Goal: Task Accomplishment & Management: Use online tool/utility

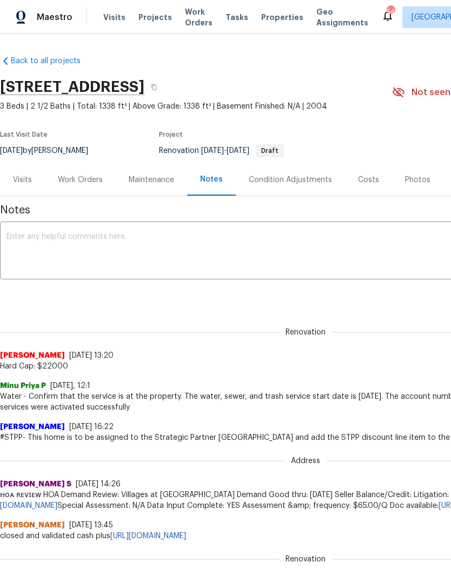
click at [86, 181] on div "Work Orders" at bounding box center [80, 180] width 45 height 11
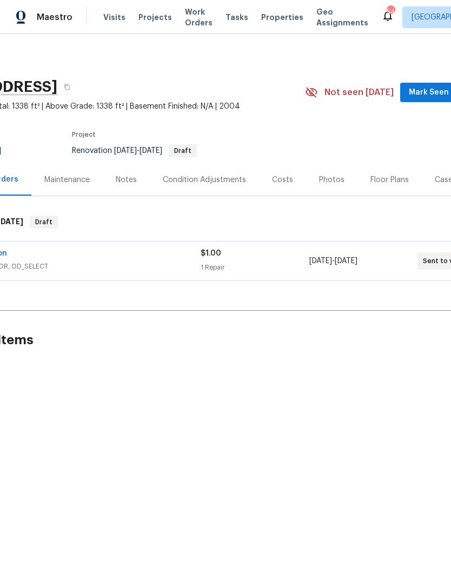
scroll to position [0, 96]
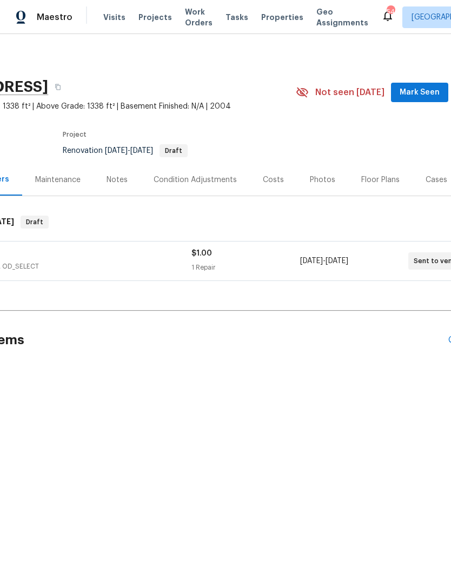
click at [115, 177] on div "Notes" at bounding box center [117, 180] width 21 height 11
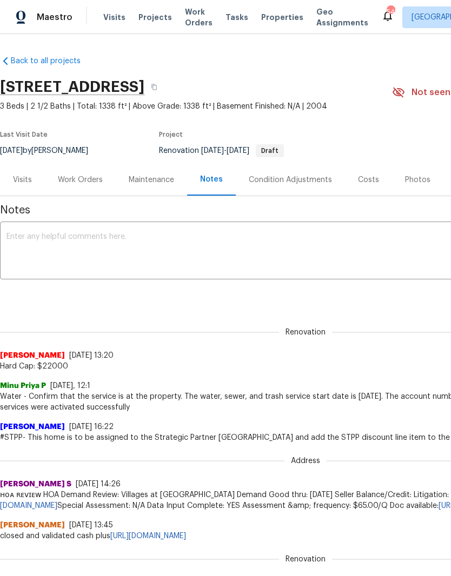
click at [56, 248] on textarea at bounding box center [305, 252] width 598 height 38
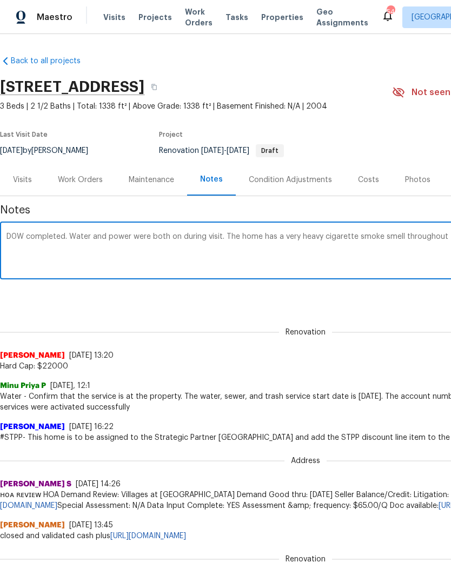
scroll to position [0, 160]
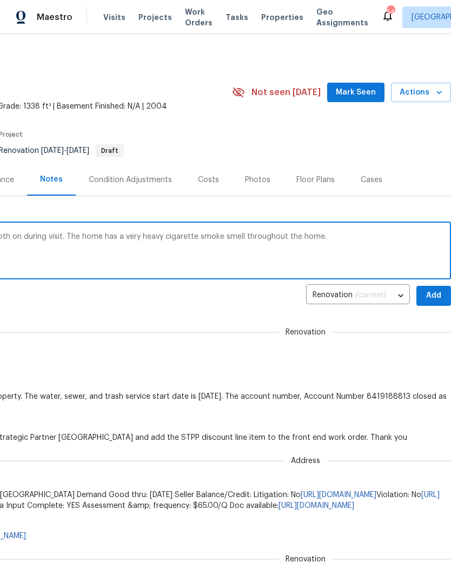
click at [59, 240] on textarea "D0W completed. Water and power were both on during visit. The home has a very h…" at bounding box center [145, 252] width 598 height 38
click at [436, 237] on textarea "D0W completed. Water and power were both on during visit. WO created for Padua …" at bounding box center [145, 252] width 598 height 38
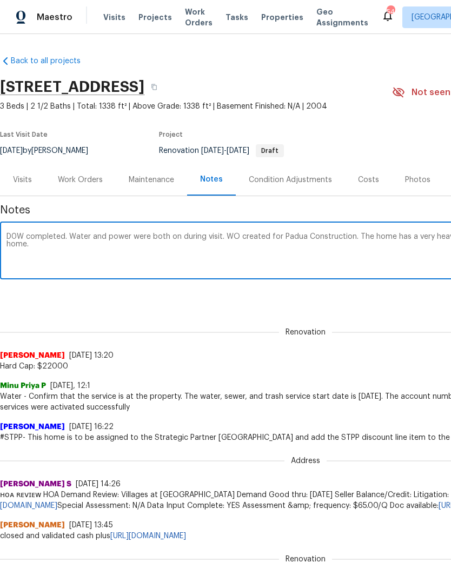
scroll to position [0, 0]
click at [330, 252] on textarea "D0W completed. Water and power were both on during visit. WO created for Padua …" at bounding box center [305, 252] width 598 height 38
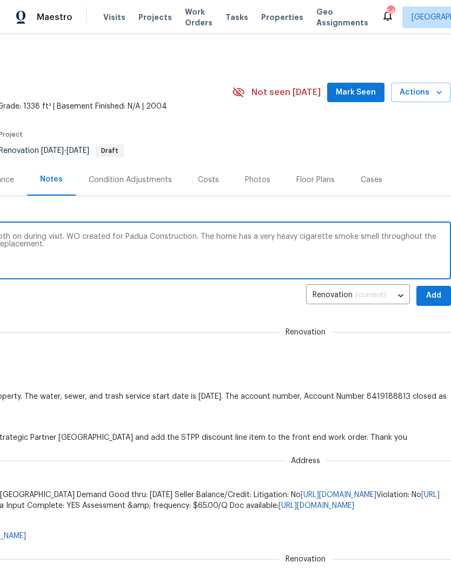
scroll to position [0, 160]
type textarea "D0W completed. Water and power were both on during visit. WO created for Padua …"
click at [442, 297] on button "Add" at bounding box center [433, 296] width 35 height 20
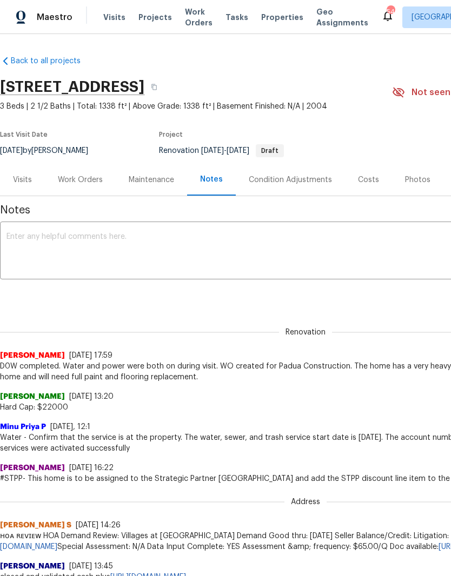
scroll to position [0, 0]
click at [82, 170] on div "Work Orders" at bounding box center [80, 180] width 71 height 32
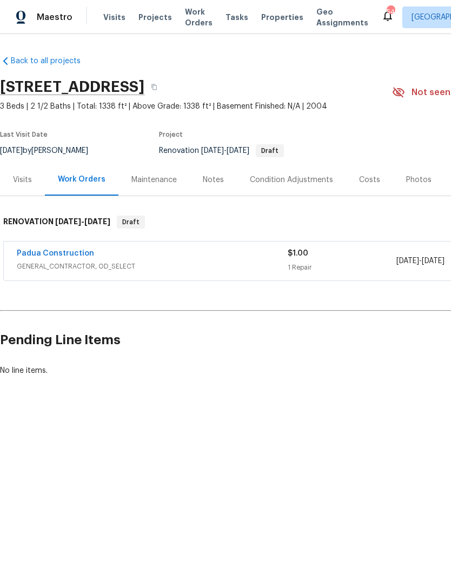
click at [193, 265] on span "GENERAL_CONTRACTOR, OD_SELECT" at bounding box center [152, 266] width 271 height 11
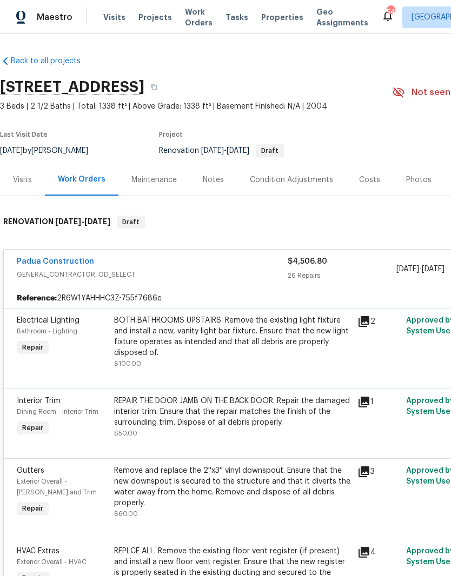
click at [36, 259] on link "Padua Construction" at bounding box center [55, 262] width 77 height 8
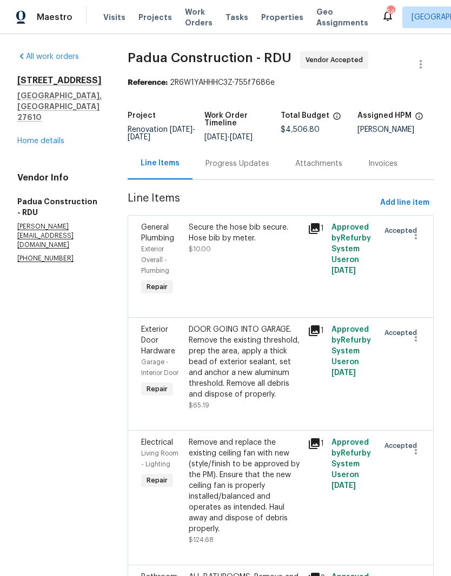
click at [36, 145] on link "Home details" at bounding box center [40, 141] width 47 height 8
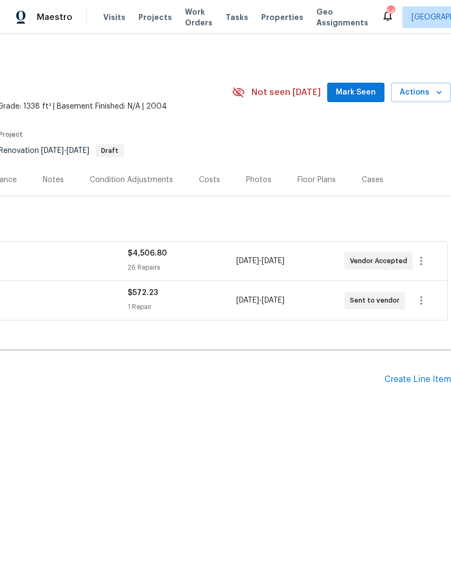
scroll to position [0, 160]
click at [425, 383] on div "Create Line Item" at bounding box center [417, 380] width 66 height 10
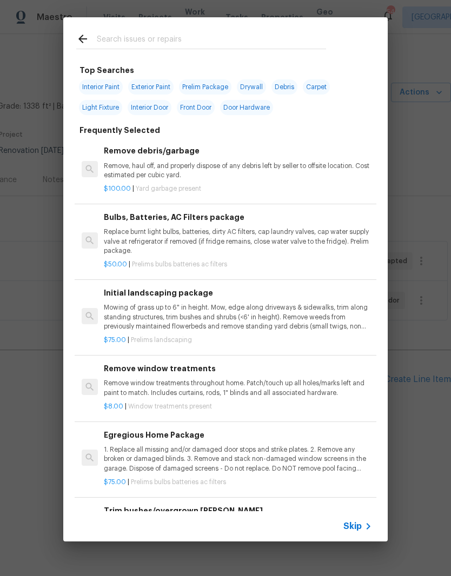
click at [210, 36] on input "text" at bounding box center [211, 40] width 229 height 16
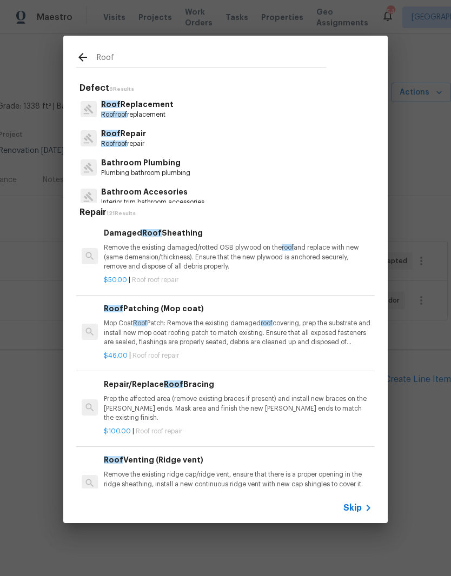
type input "Roof"
click at [176, 147] on div "Roof Repair Roof roof repair" at bounding box center [225, 138] width 298 height 29
click at [241, 141] on div "Roof Repair Roof roof repair" at bounding box center [225, 138] width 298 height 29
click at [145, 137] on p "Roof Repair" at bounding box center [123, 133] width 45 height 11
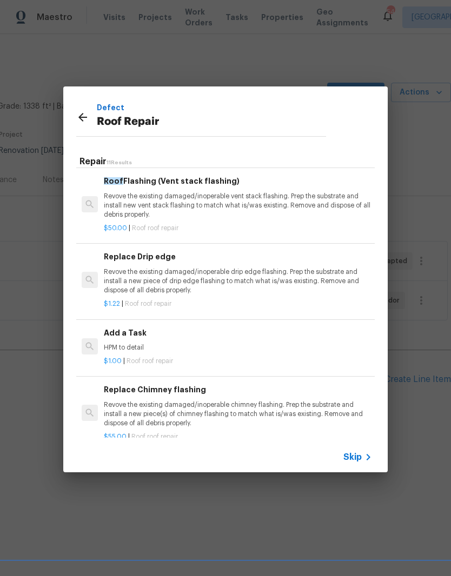
scroll to position [530, 0]
click at [264, 344] on p "HPM to detail" at bounding box center [238, 348] width 268 height 9
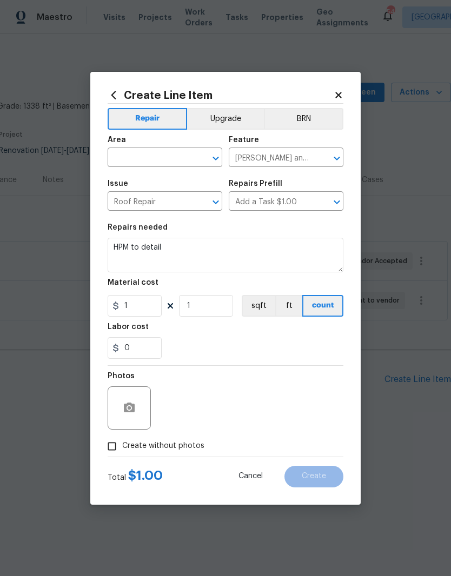
click at [239, 339] on div "0" at bounding box center [226, 348] width 236 height 22
click at [276, 251] on textarea "HPM to detail" at bounding box center [226, 255] width 236 height 35
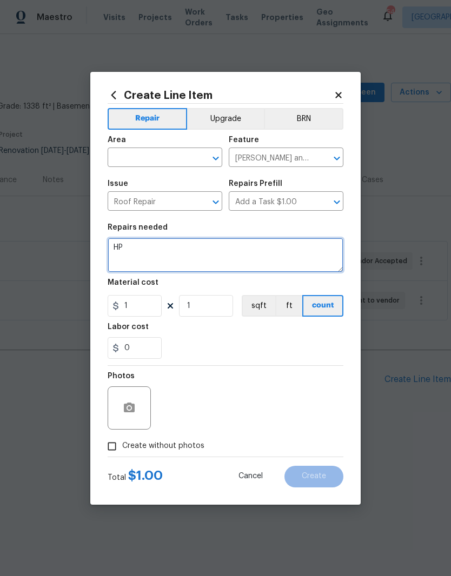
type textarea "H"
type textarea "Roof tune up."
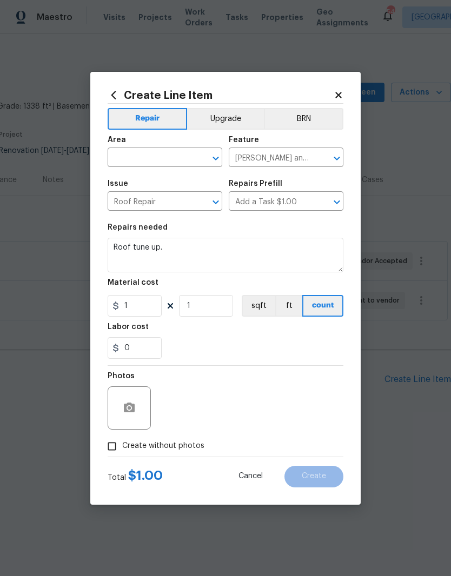
click at [175, 156] on input "text" at bounding box center [150, 158] width 84 height 17
click at [185, 176] on li "Roof" at bounding box center [165, 183] width 115 height 18
type input "Roof"
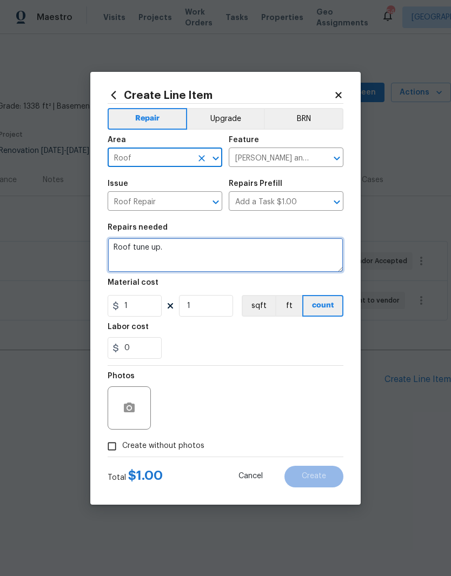
click at [203, 252] on textarea "Roof tune up." at bounding box center [226, 255] width 236 height 35
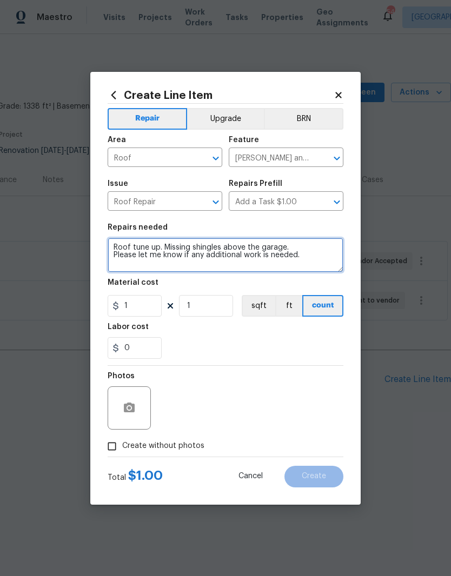
type textarea "Roof tune up. Missing shingles above the garage. Please let me know if any addi…"
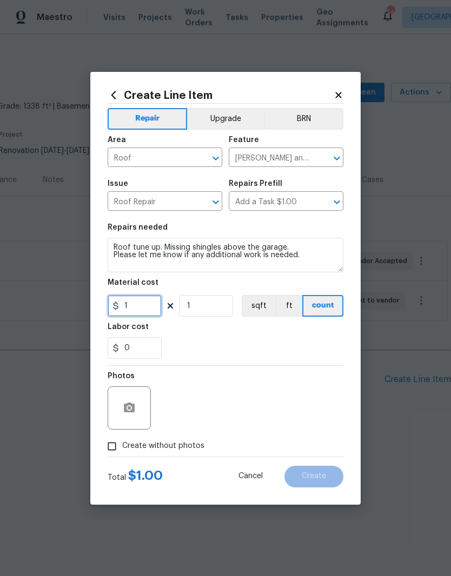
click at [134, 311] on input "1" at bounding box center [135, 306] width 54 height 22
click at [270, 348] on div "Repair Upgrade BRN Area Roof ​ Feature [PERSON_NAME] and Trim ​ Issue Roof Repa…" at bounding box center [226, 280] width 236 height 353
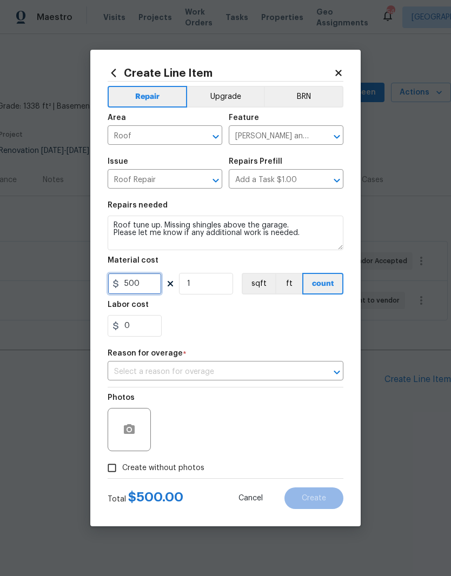
click at [146, 278] on input "500" at bounding box center [135, 284] width 54 height 22
click at [144, 284] on input "500" at bounding box center [135, 284] width 54 height 22
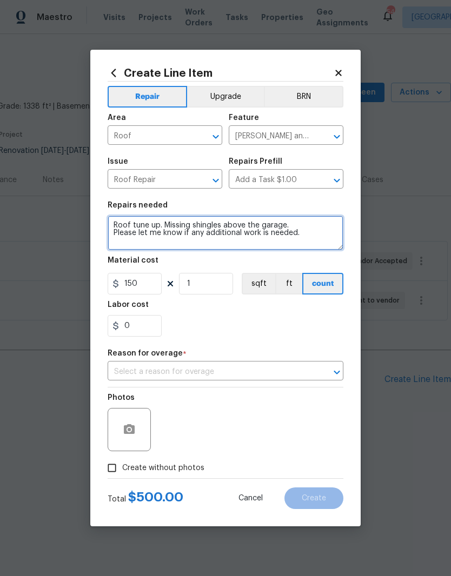
click at [109, 227] on textarea "Roof tune up. Missing shingles above the garage. Please let me know if any addi…" at bounding box center [226, 233] width 236 height 35
type input "150"
click at [132, 228] on textarea "Roof tune up. Missing shingles above the garage. Please let me know if any addi…" at bounding box center [226, 233] width 236 height 35
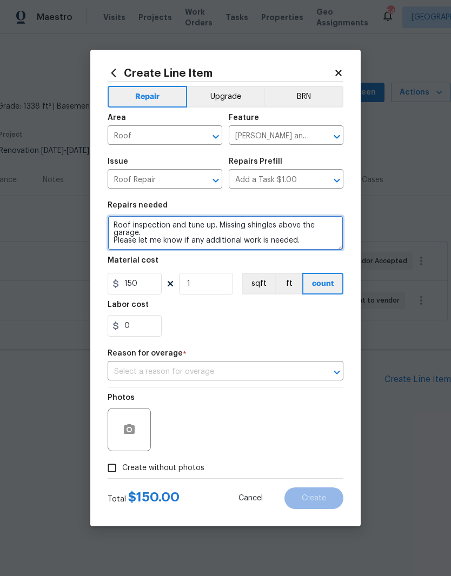
type textarea "Roof inspection and tune up. Missing shingles above the garage. Please let me k…"
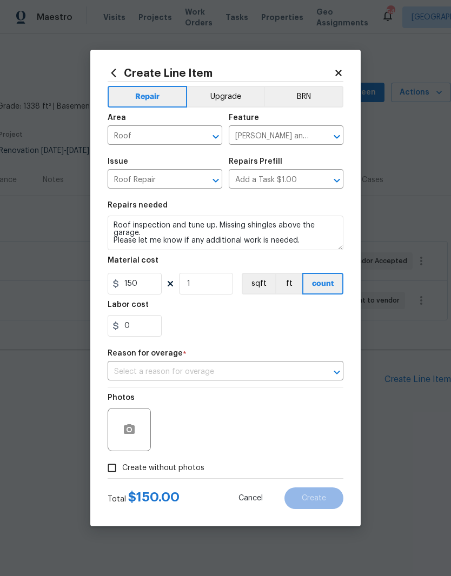
click at [294, 332] on div "0" at bounding box center [226, 326] width 236 height 22
click at [332, 372] on icon "Open" at bounding box center [336, 372] width 13 height 13
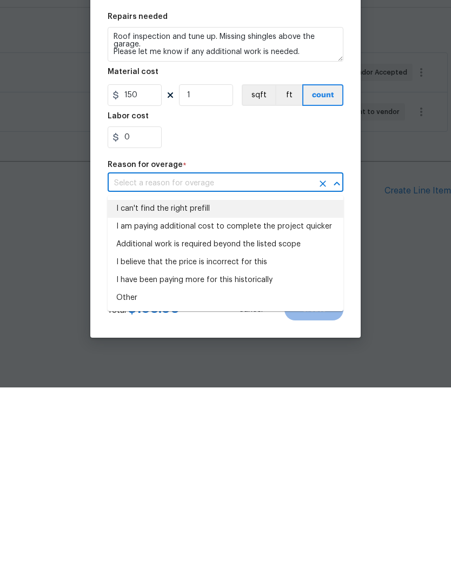
click at [295, 389] on li "I can't find the right prefill" at bounding box center [226, 398] width 236 height 18
type input "I can't find the right prefill"
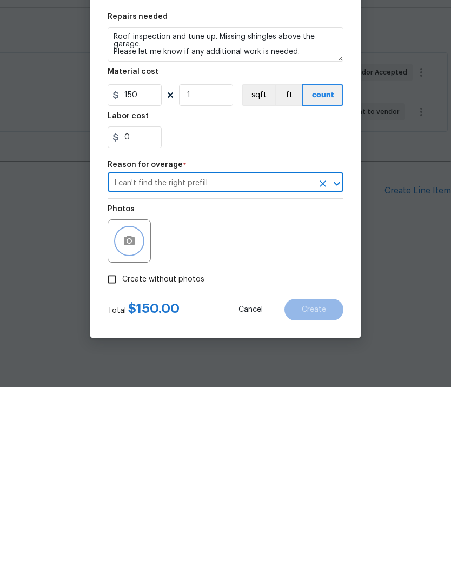
click at [141, 417] on button "button" at bounding box center [129, 430] width 26 height 26
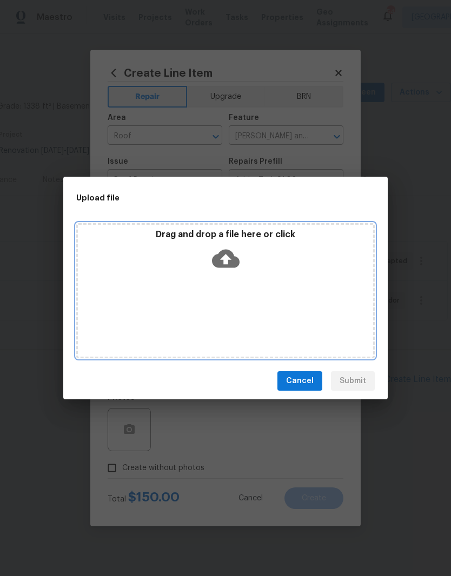
click at [278, 257] on div "Drag and drop a file here or click" at bounding box center [225, 252] width 295 height 46
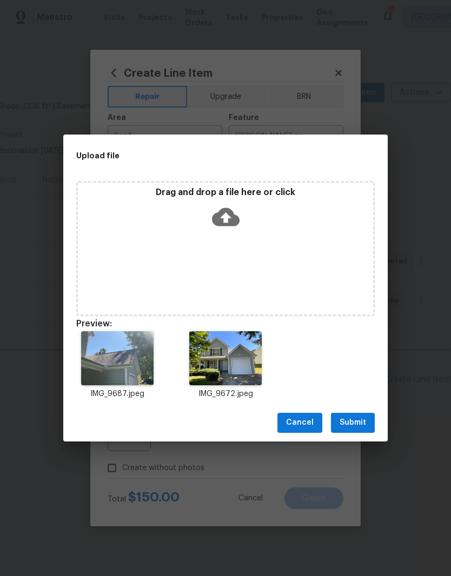
click at [372, 411] on div "Cancel Submit" at bounding box center [225, 422] width 324 height 37
click at [363, 422] on span "Submit" at bounding box center [353, 423] width 26 height 14
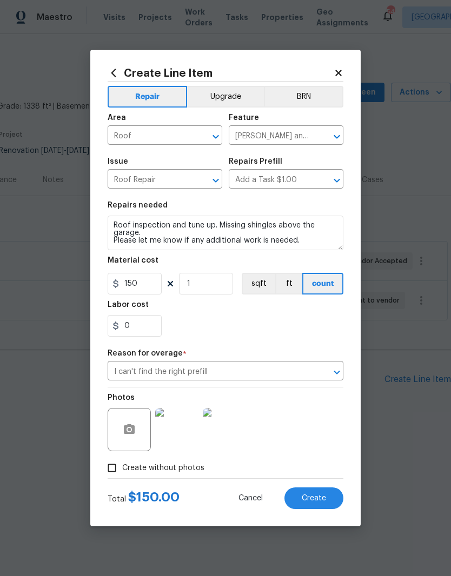
click at [335, 500] on button "Create" at bounding box center [313, 499] width 59 height 22
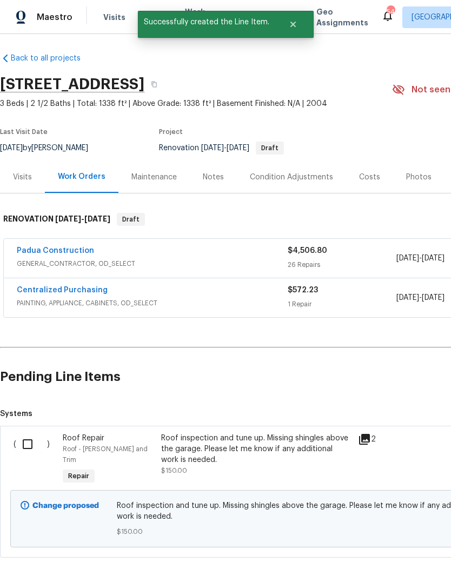
scroll to position [3, 0]
click at [30, 442] on input "checkbox" at bounding box center [31, 444] width 31 height 23
checkbox input "true"
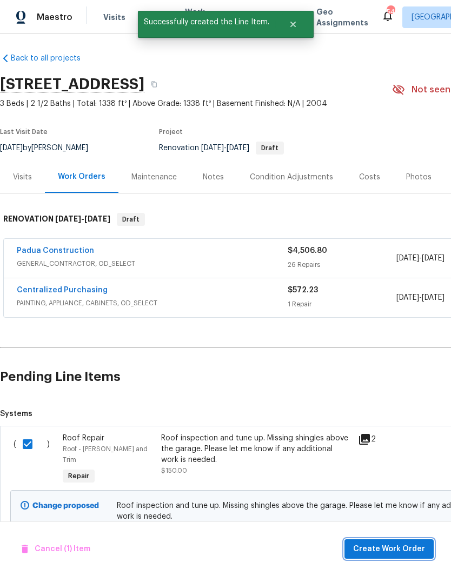
click at [378, 547] on span "Create Work Order" at bounding box center [389, 550] width 72 height 14
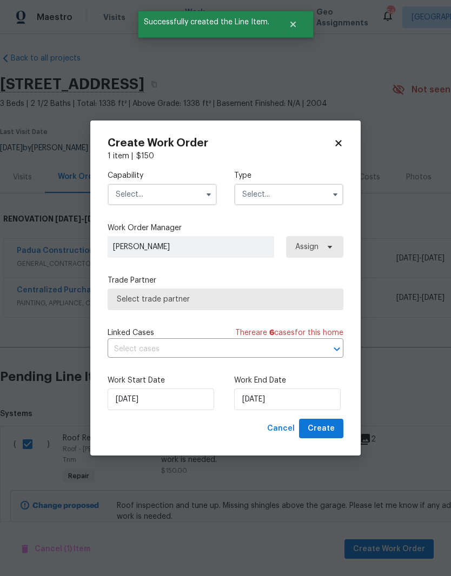
click at [193, 192] on input "text" at bounding box center [162, 195] width 109 height 22
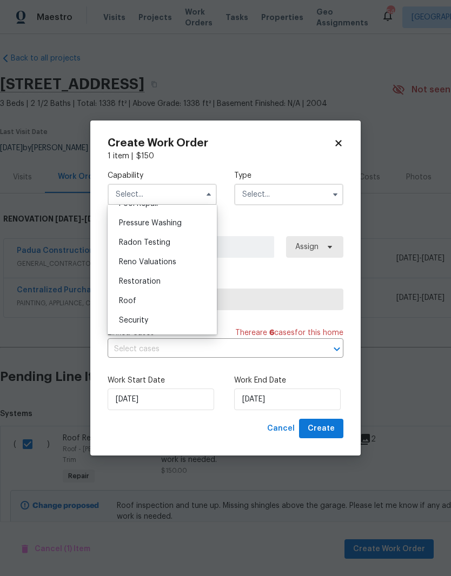
scroll to position [1025, 0]
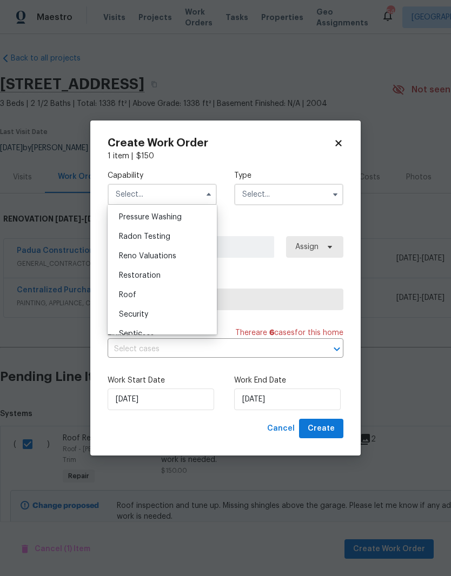
click at [191, 296] on div "Roof" at bounding box center [162, 294] width 104 height 19
type input "Roof"
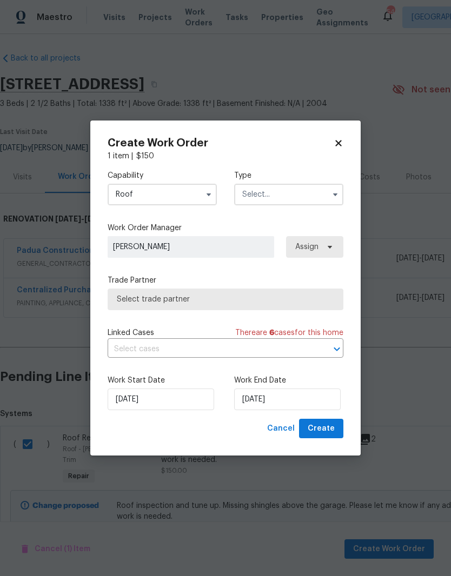
click at [319, 200] on input "text" at bounding box center [288, 195] width 109 height 22
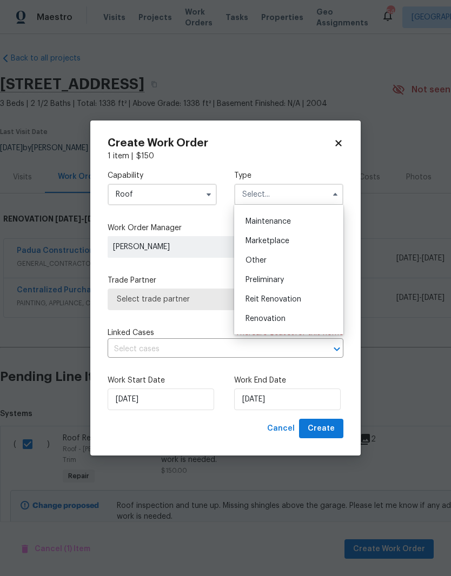
scroll to position [177, 0]
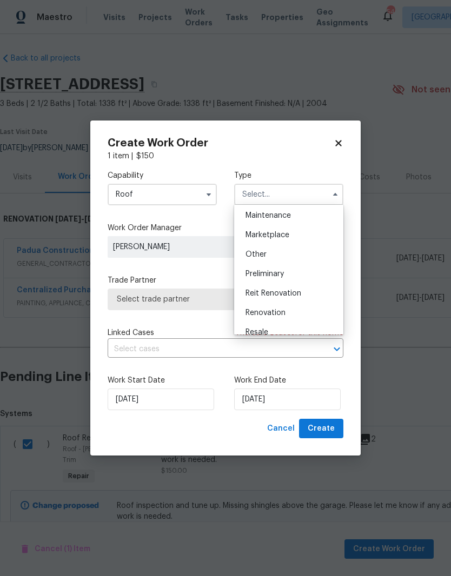
click at [337, 299] on div "Reit Renovation" at bounding box center [289, 293] width 104 height 19
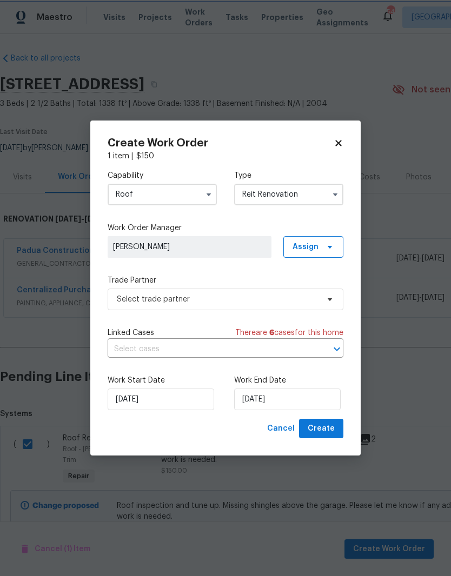
scroll to position [0, 0]
click at [322, 187] on input "Reit Renovation" at bounding box center [288, 195] width 109 height 22
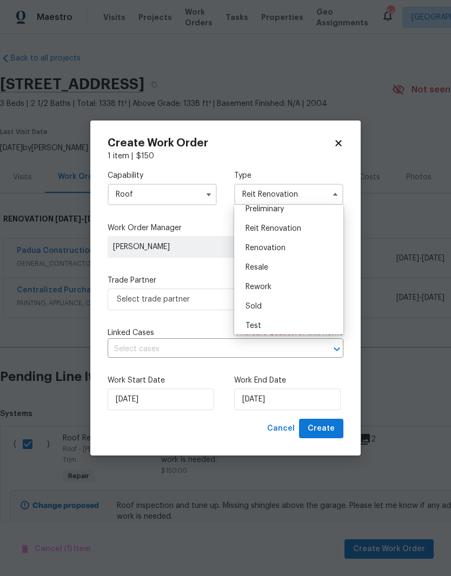
scroll to position [244, 0]
click at [339, 294] on div "Rework" at bounding box center [289, 284] width 104 height 19
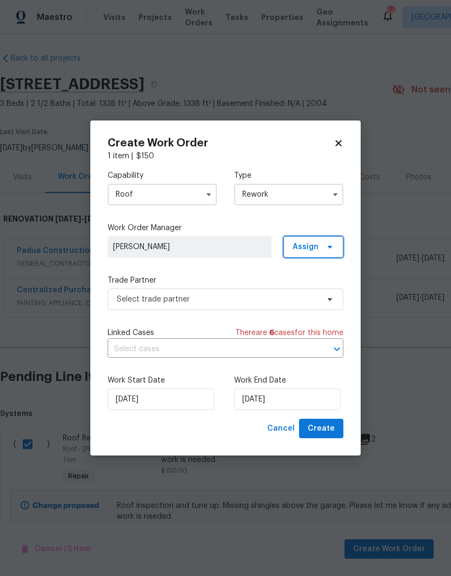
click at [332, 247] on icon at bounding box center [329, 247] width 9 height 9
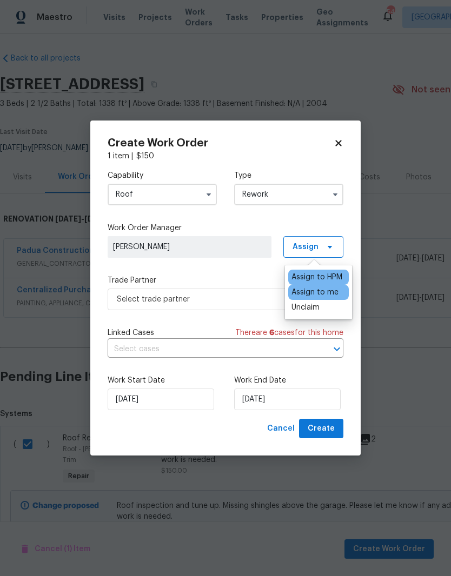
click at [327, 184] on input "Rework" at bounding box center [288, 195] width 109 height 22
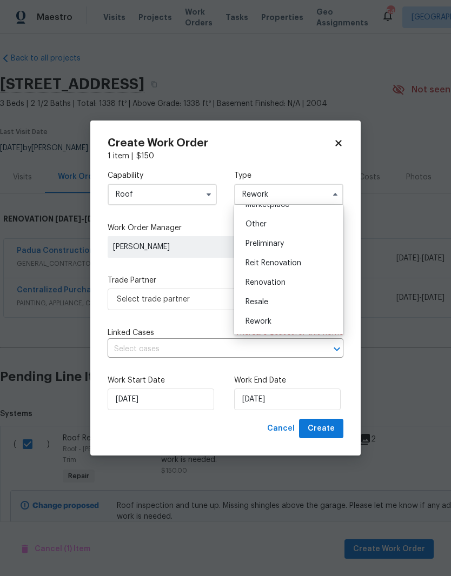
scroll to position [224, 0]
click at [318, 266] on div "Renovation" at bounding box center [289, 265] width 104 height 19
type input "Renovation"
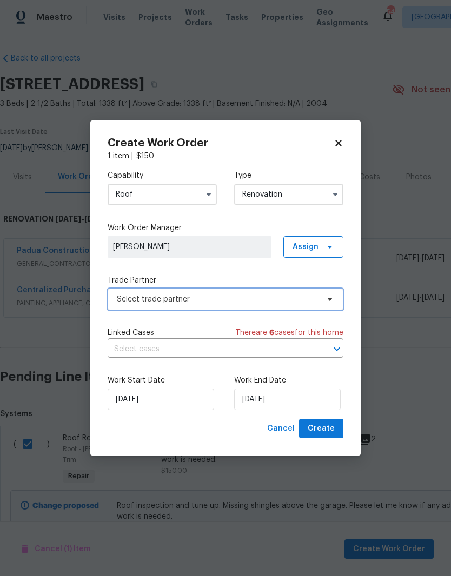
click at [325, 300] on span at bounding box center [328, 299] width 12 height 9
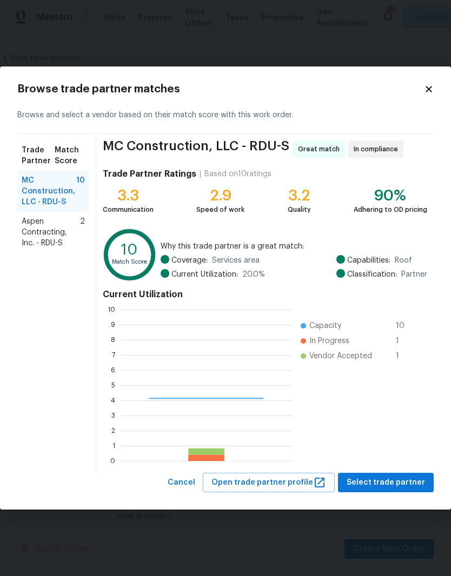
scroll to position [151, 171]
click at [39, 235] on span "Aspen Contracting, Inc. - RDU-S" at bounding box center [51, 232] width 58 height 32
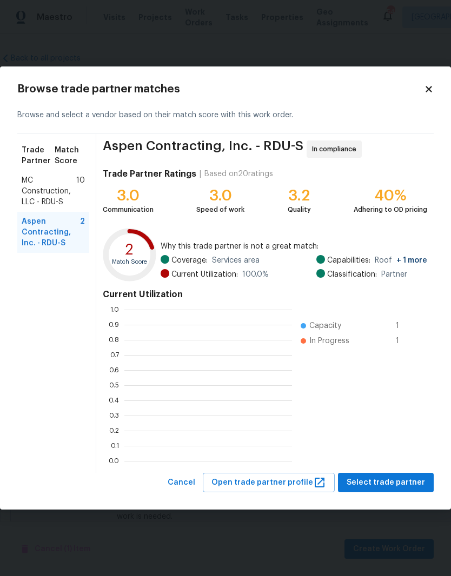
scroll to position [1, 1]
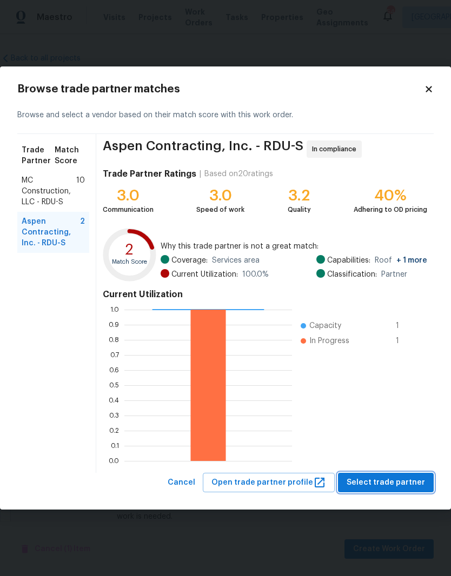
click at [413, 482] on span "Select trade partner" at bounding box center [386, 483] width 78 height 14
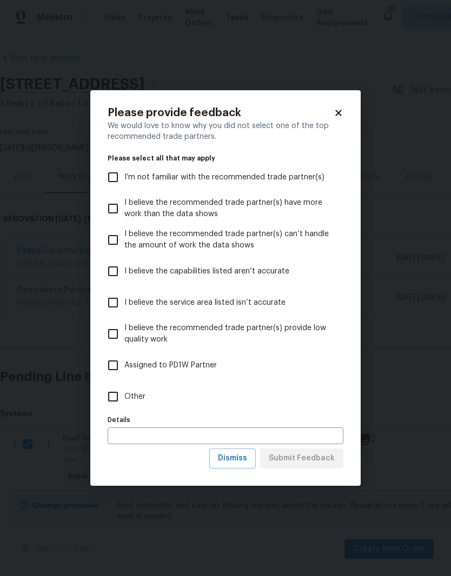
click at [132, 398] on span "Other" at bounding box center [134, 396] width 21 height 11
click at [124, 398] on input "Other" at bounding box center [113, 396] width 23 height 23
checkbox input "true"
click at [341, 466] on button "Submit Feedback" at bounding box center [301, 459] width 83 height 20
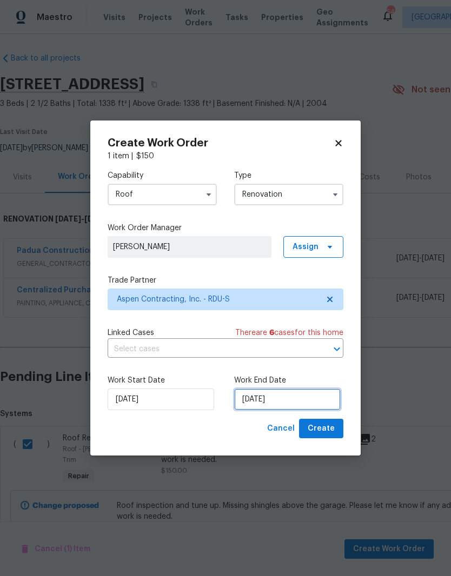
click at [290, 405] on input "[DATE]" at bounding box center [287, 400] width 107 height 22
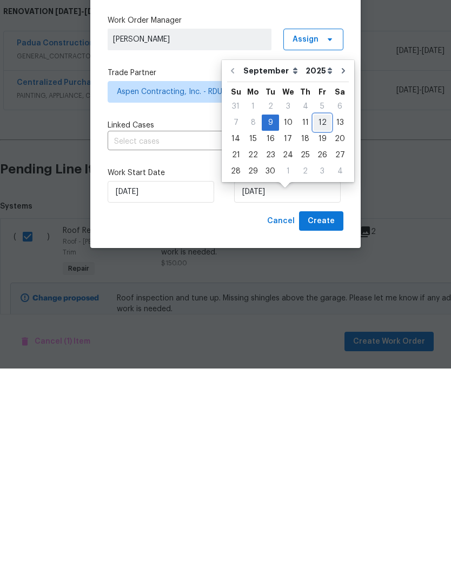
click at [322, 323] on div "12" at bounding box center [322, 330] width 17 height 15
type input "[DATE]"
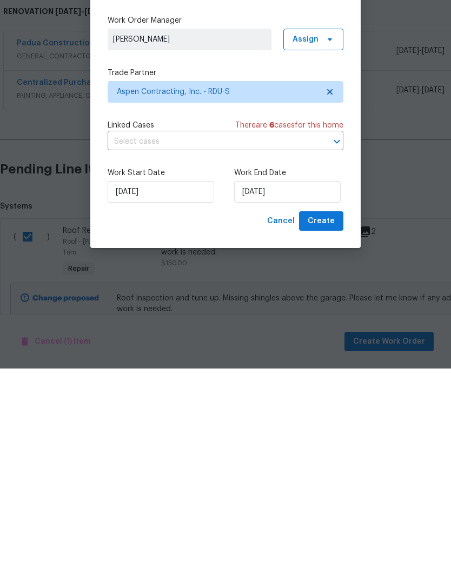
scroll to position [44, 0]
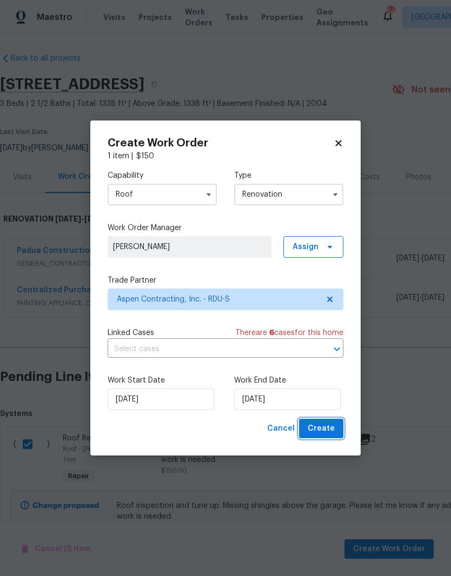
click at [341, 429] on button "Create" at bounding box center [321, 429] width 44 height 20
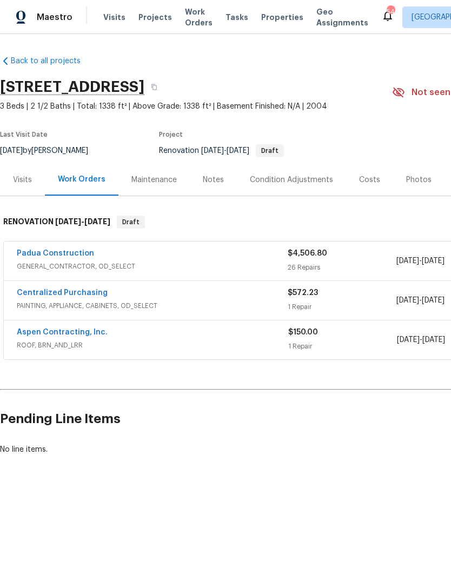
scroll to position [0, 0]
click at [52, 332] on link "Aspen Contracting, Inc." at bounding box center [62, 333] width 91 height 8
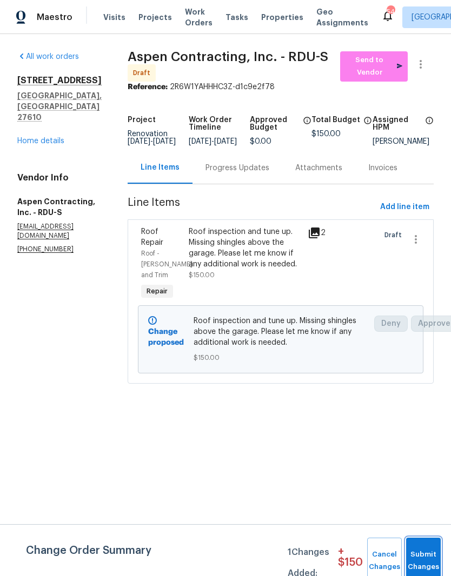
click at [436, 555] on button "Submit Changes" at bounding box center [423, 561] width 35 height 46
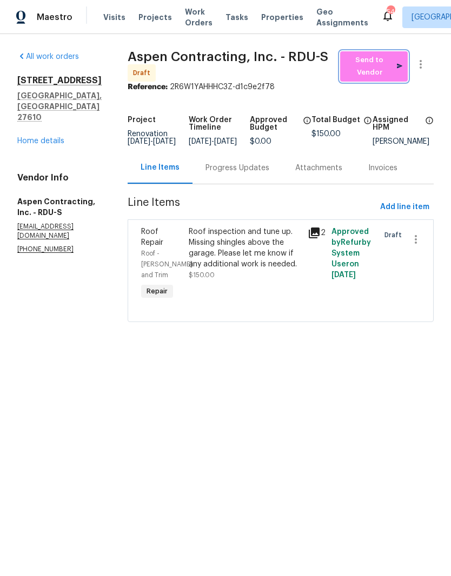
click at [384, 68] on span "Send to Vendor" at bounding box center [373, 66] width 57 height 25
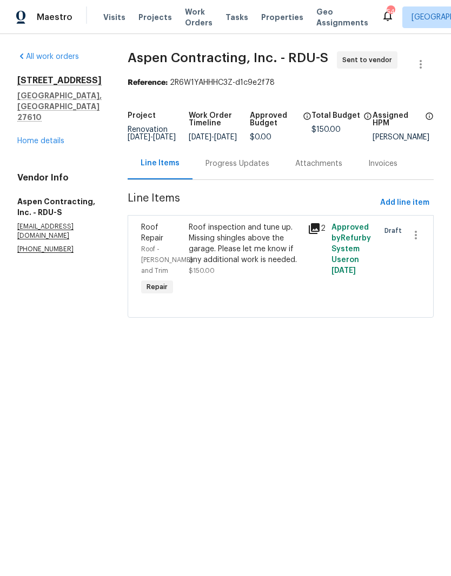
click at [35, 137] on link "Home details" at bounding box center [40, 141] width 47 height 8
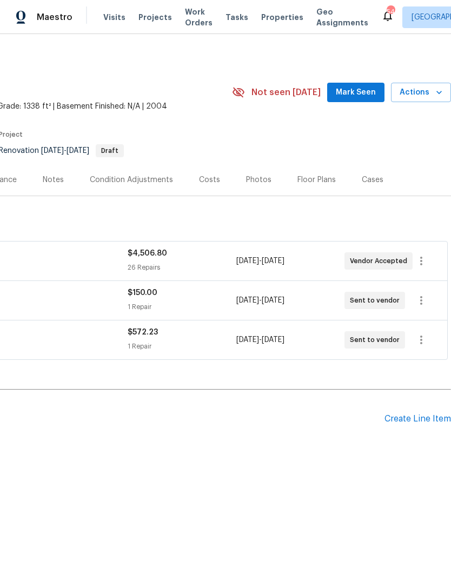
scroll to position [0, 160]
click at [430, 422] on div "Create Line Item" at bounding box center [417, 419] width 66 height 10
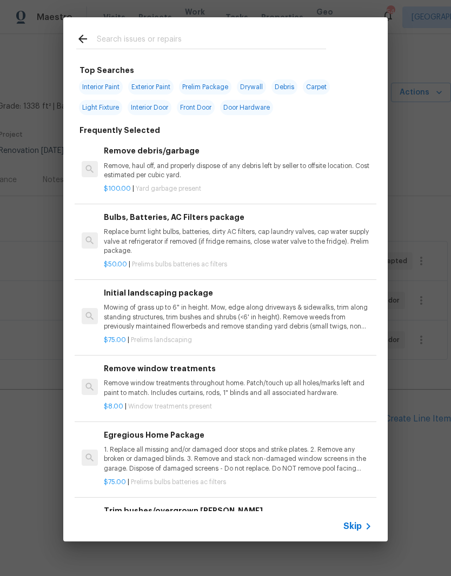
click at [212, 33] on input "text" at bounding box center [211, 40] width 229 height 16
type input "Cleaning"
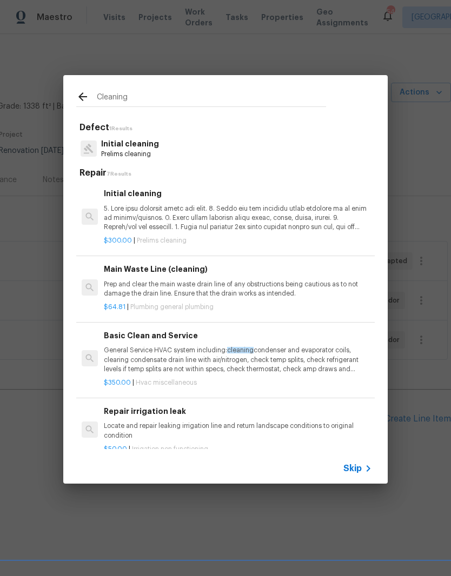
click at [329, 215] on p at bounding box center [238, 218] width 268 height 28
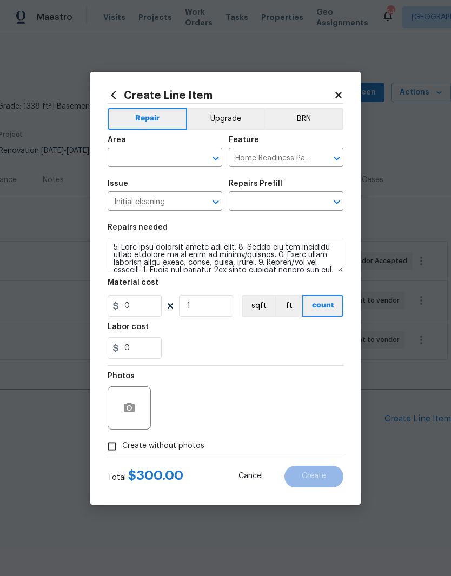
type input "Initial cleaning $300.00"
type input "300"
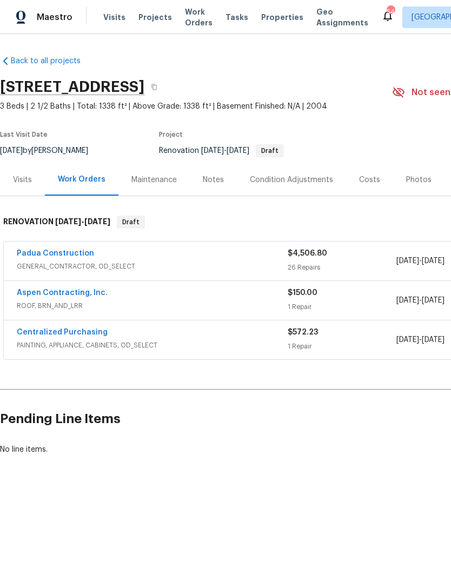
scroll to position [0, 0]
